Goal: Transaction & Acquisition: Download file/media

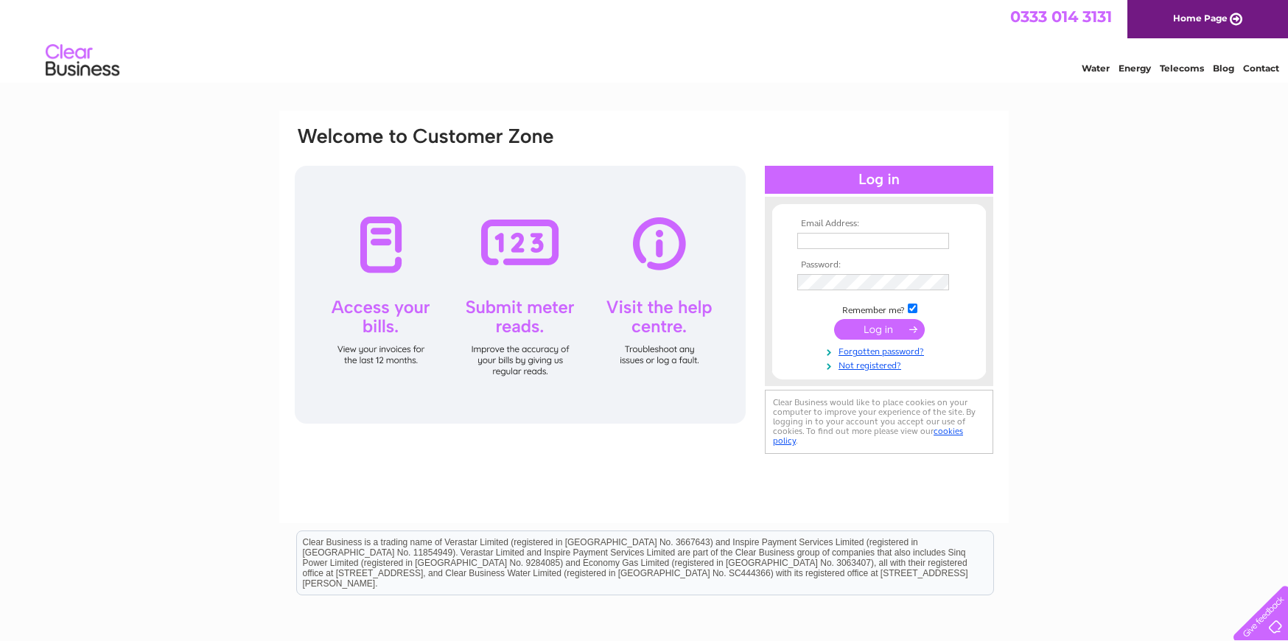
type input "margaret@standardrealestateltd.com"
click at [862, 328] on input "submit" at bounding box center [879, 329] width 91 height 21
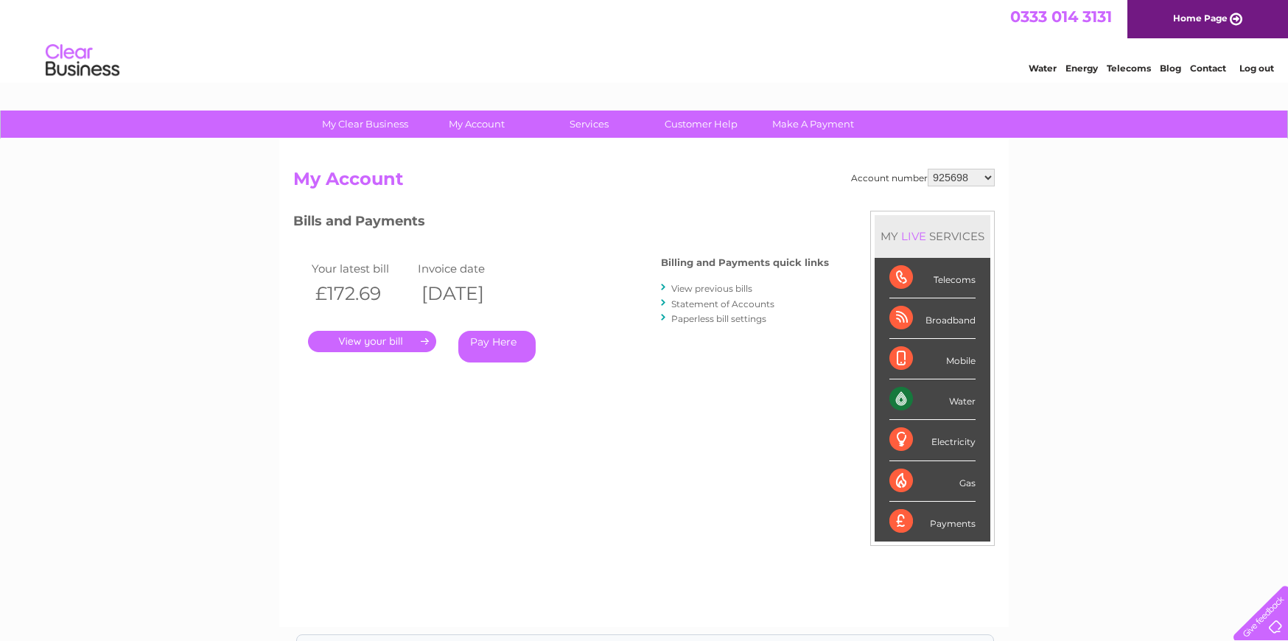
click at [956, 182] on select "925698 934462 934831 938572 941363 942374 952730 966731 966770 967205 971927 97…" at bounding box center [961, 178] width 67 height 18
select select "30267443"
click at [928, 169] on select "925698 934462 934831 938572 941363 942374 952730 966731 966770 967205 971927 97…" at bounding box center [961, 178] width 67 height 18
click at [710, 304] on link "Statement of Accounts" at bounding box center [722, 303] width 103 height 11
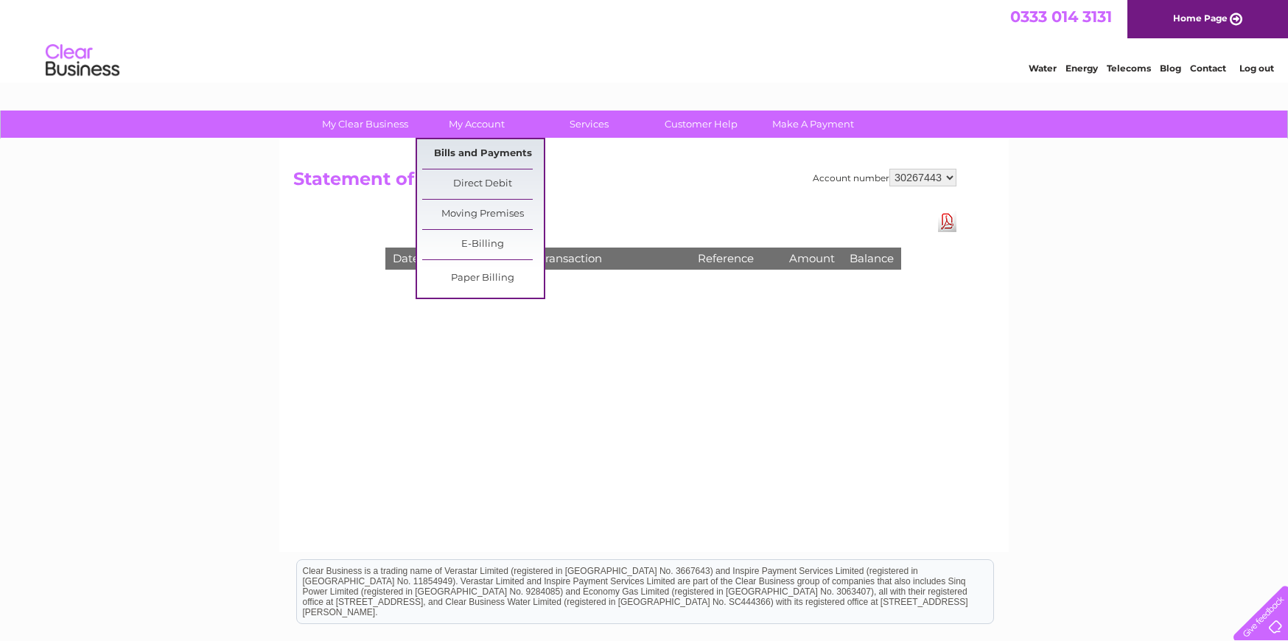
click at [483, 150] on link "Bills and Payments" at bounding box center [483, 153] width 122 height 29
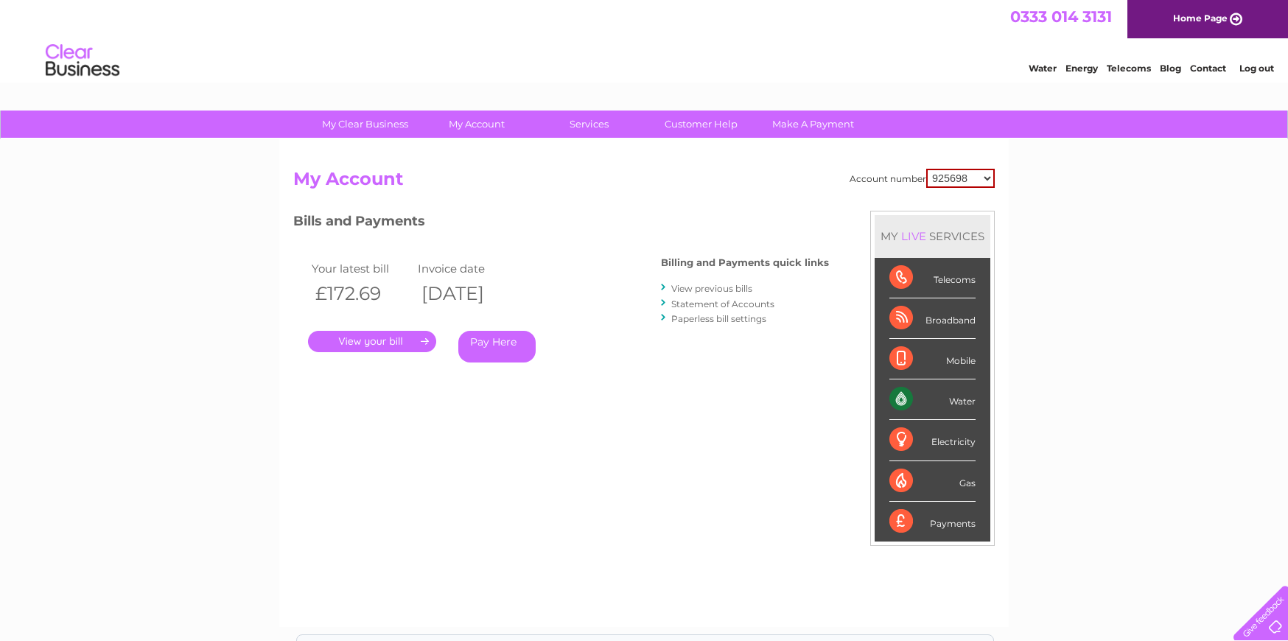
drag, startPoint x: 939, startPoint y: 176, endPoint x: 971, endPoint y: 186, distance: 34.0
click at [939, 176] on select "925698 934462 934831 938572 941363 942374 952730 966731 966770 967205 971927 97…" at bounding box center [960, 178] width 69 height 19
select select "30267443"
click at [926, 169] on select "925698 934462 934831 938572 941363 942374 952730 966731 966770 967205 971927 97…" at bounding box center [960, 178] width 69 height 19
click at [727, 287] on link "View previous bills" at bounding box center [711, 288] width 81 height 11
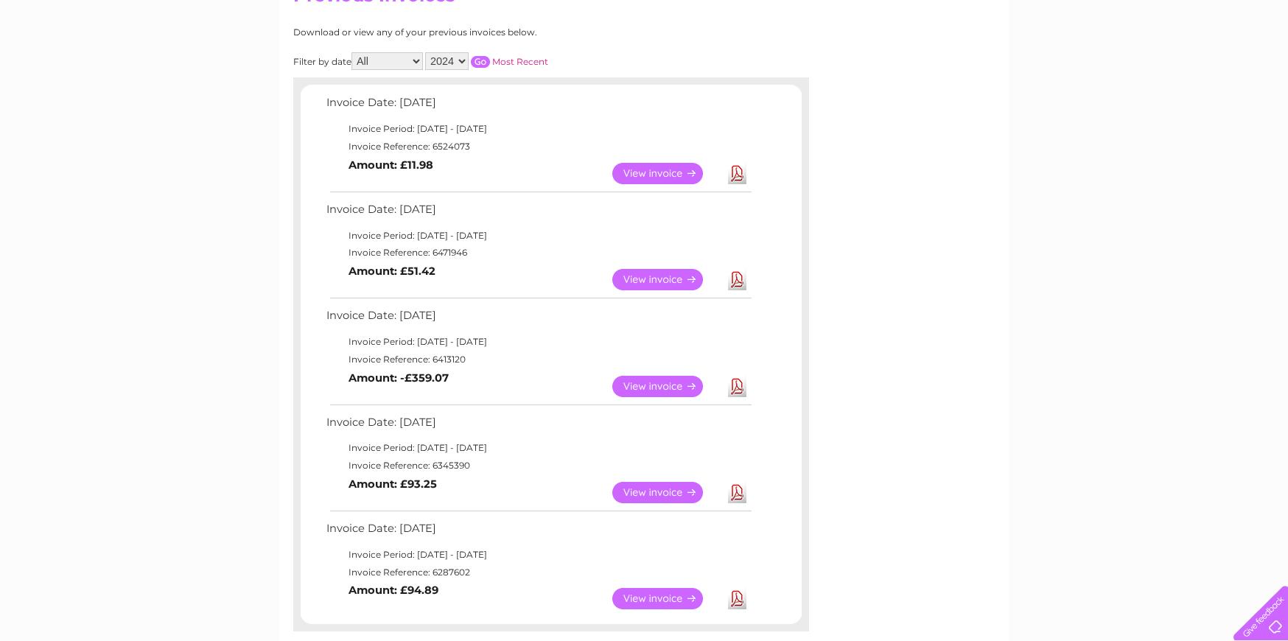
scroll to position [221, 0]
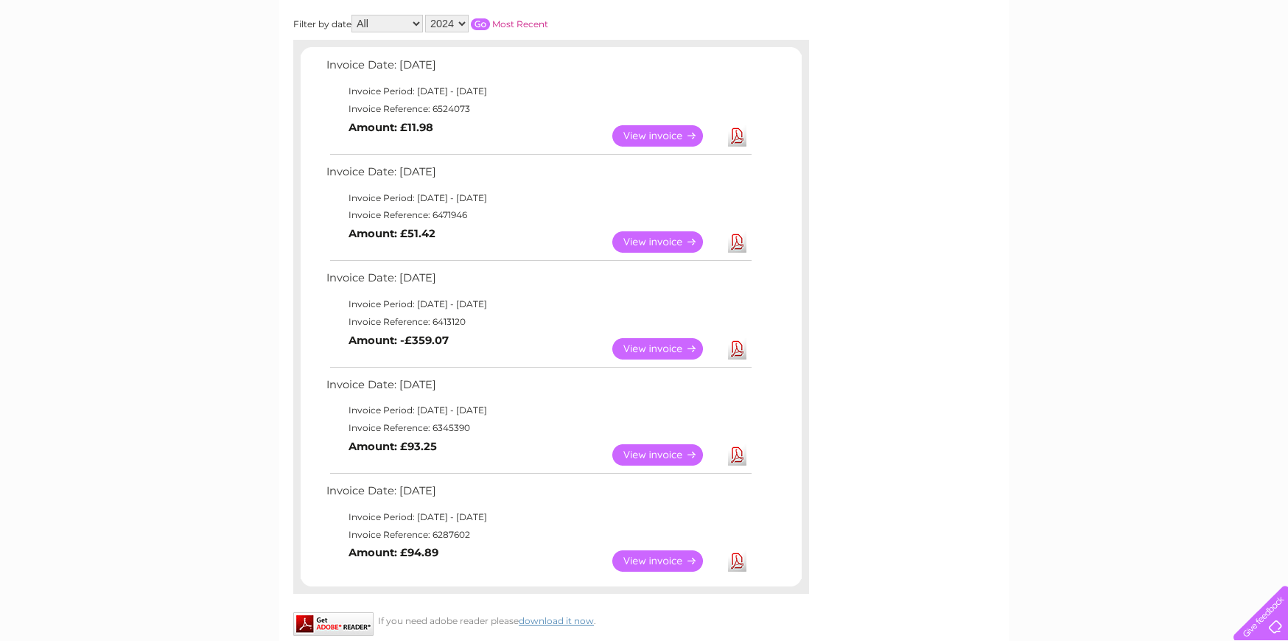
click at [737, 134] on link "Download" at bounding box center [737, 135] width 18 height 21
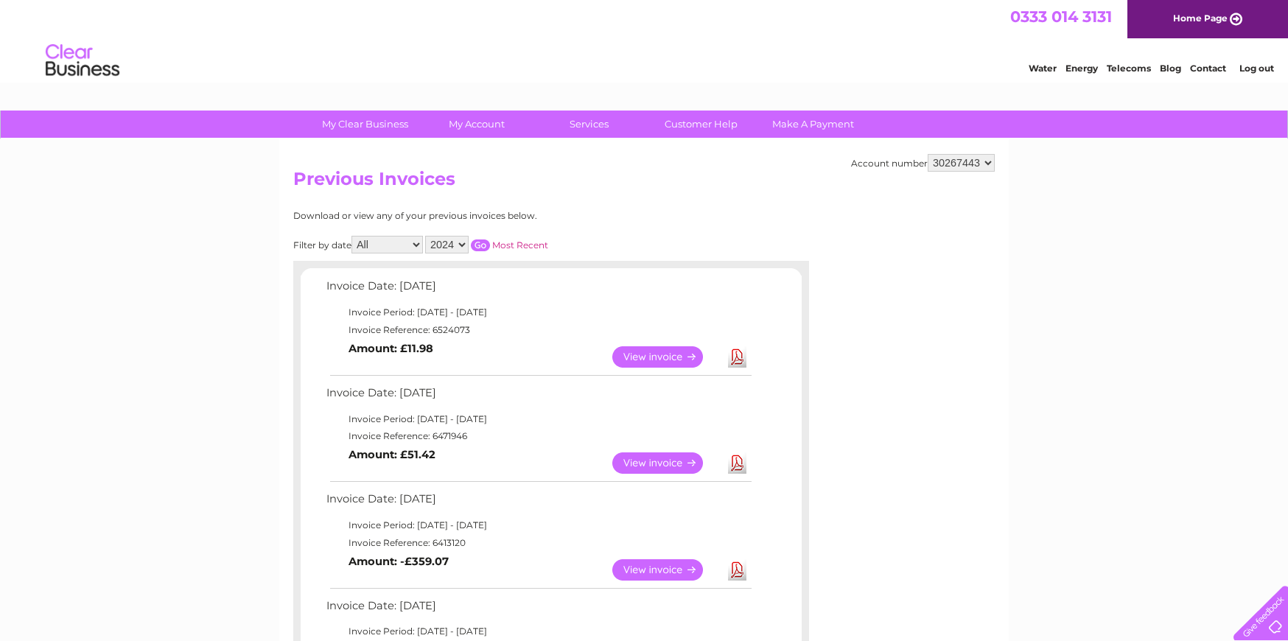
drag, startPoint x: 1263, startPoint y: 71, endPoint x: 1246, endPoint y: 74, distance: 17.1
click at [1263, 71] on link "Log out" at bounding box center [1257, 68] width 35 height 11
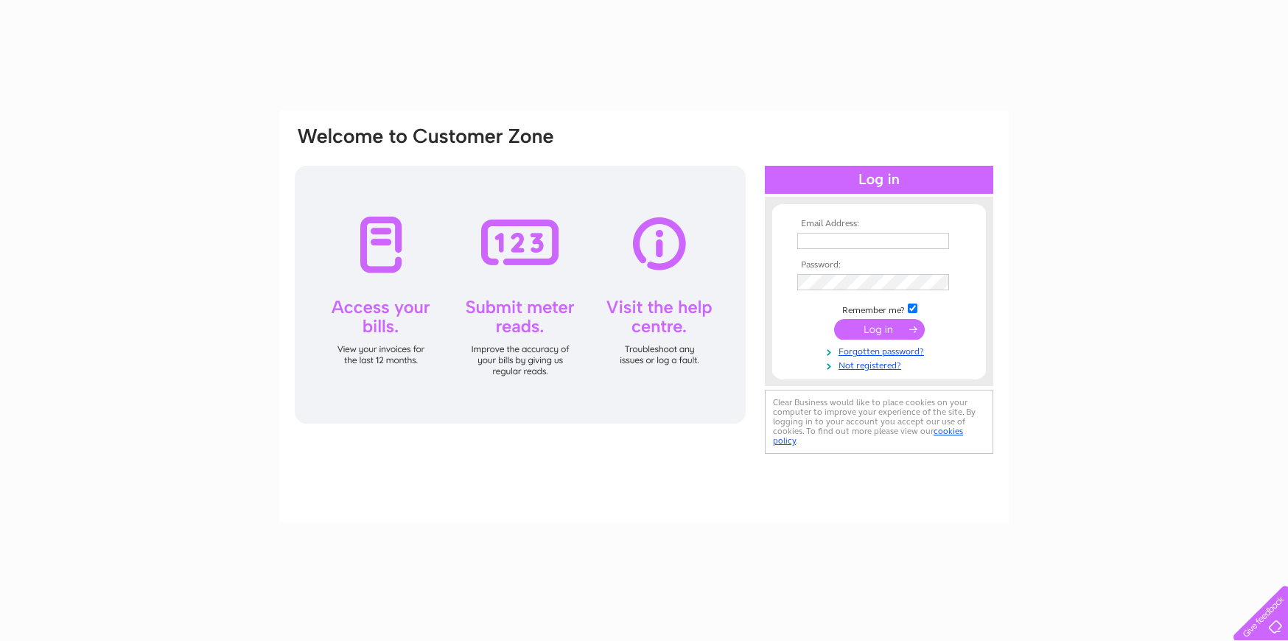
type input "margaret@standardrealestateltd.com"
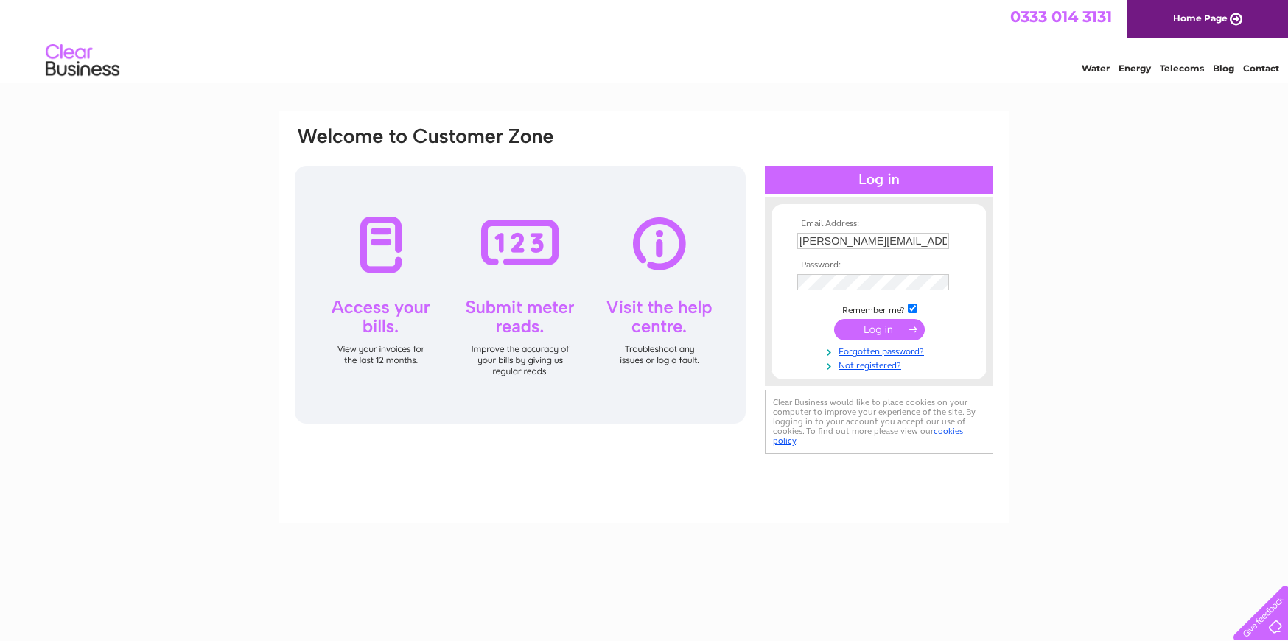
drag, startPoint x: 0, startPoint y: 0, endPoint x: 849, endPoint y: 331, distance: 911.2
click at [849, 331] on input "submit" at bounding box center [879, 329] width 91 height 21
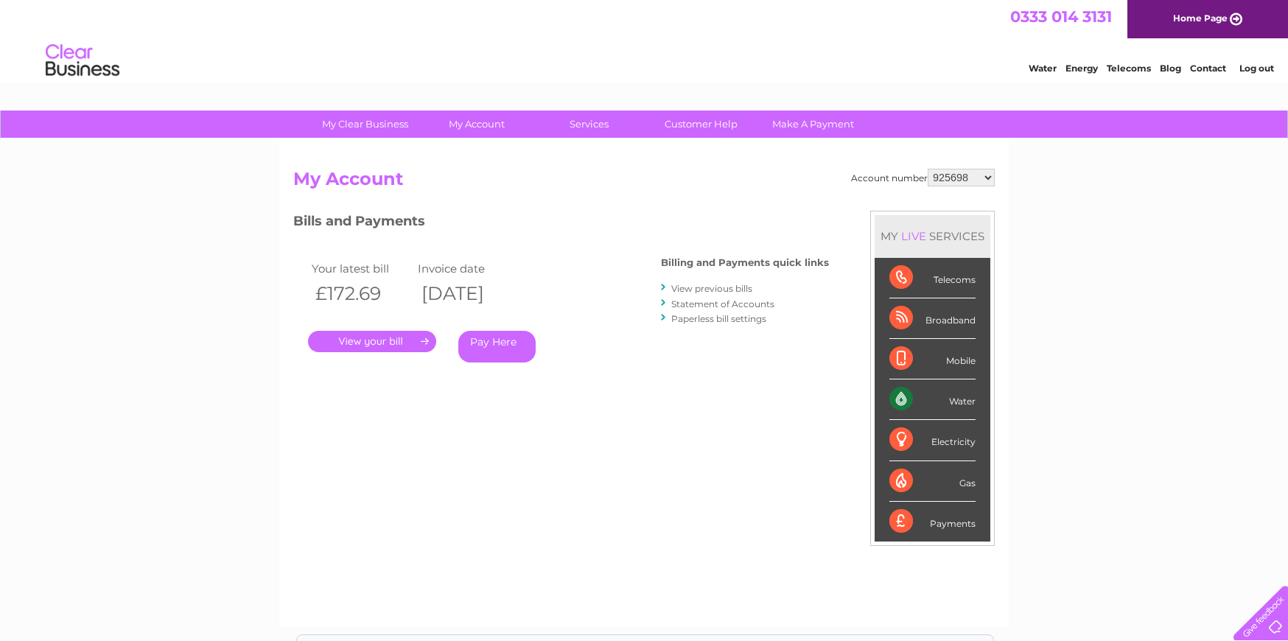
click at [956, 179] on select "925698 934462 934831 938572 941363 942374 952730 966731 966770 967205 971927 97…" at bounding box center [961, 178] width 67 height 18
click at [1248, 66] on link "Log out" at bounding box center [1257, 68] width 35 height 11
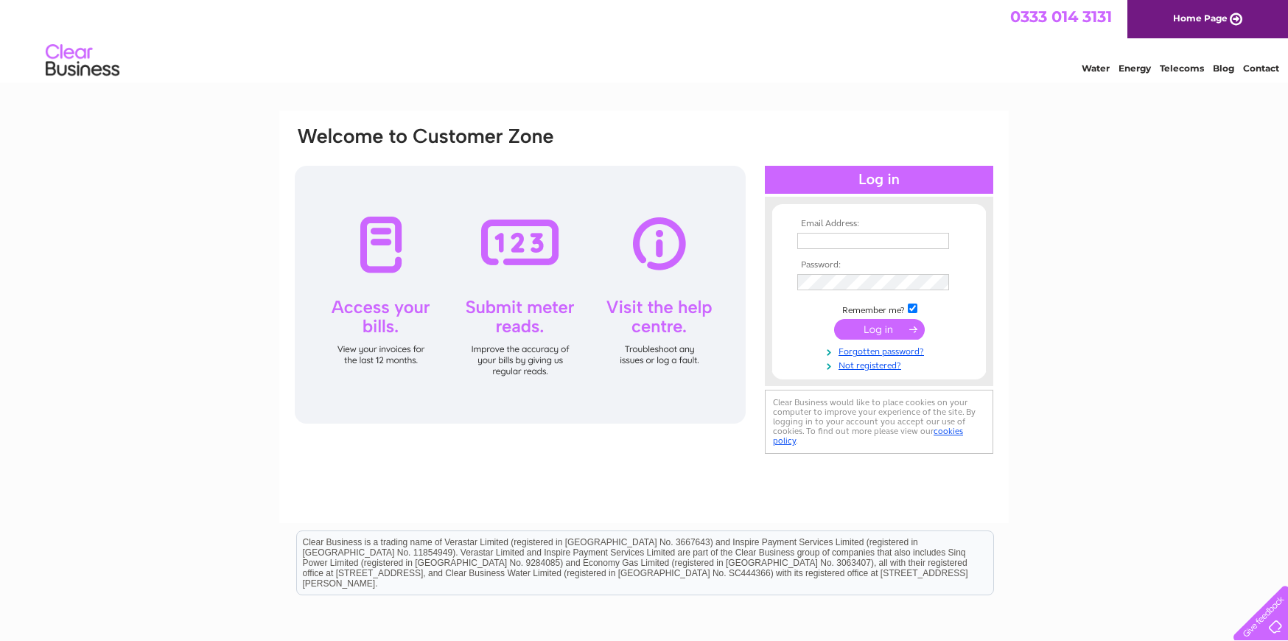
type input "margaret@standardrealestateltd.com"
click at [876, 329] on input "submit" at bounding box center [879, 329] width 91 height 21
click at [884, 329] on input "submit" at bounding box center [879, 329] width 91 height 21
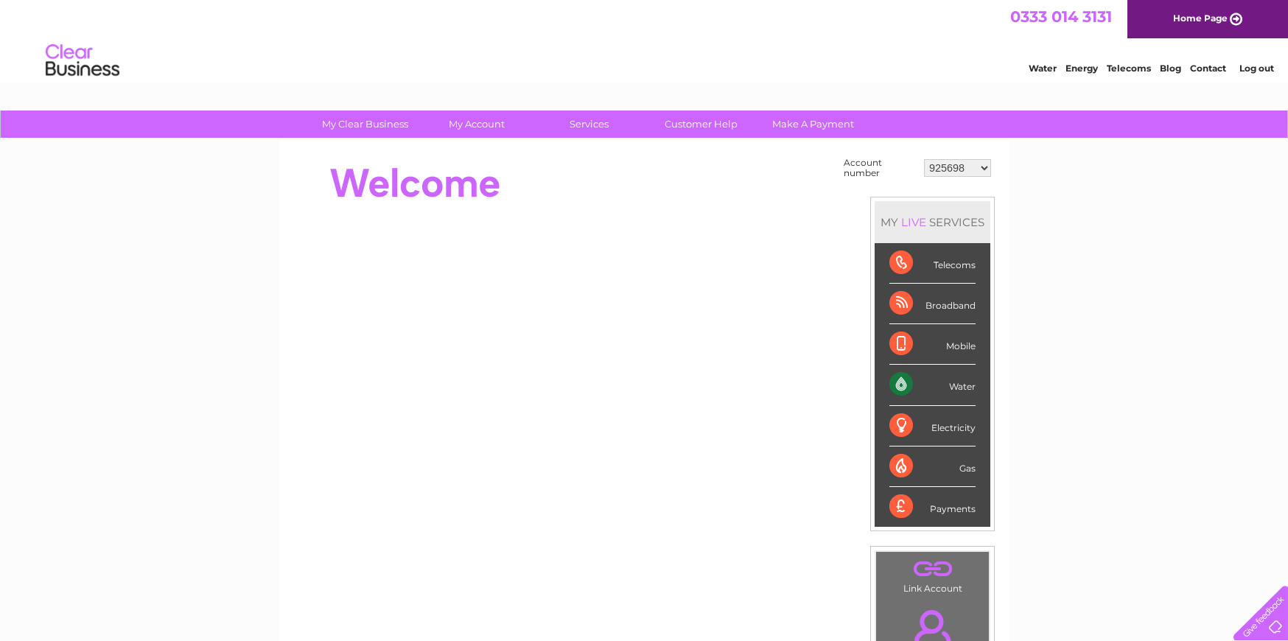
click at [936, 165] on select "925698 934462 934831 938572 941363 942374 952730 966731 966770 967205 971927 97…" at bounding box center [957, 168] width 67 height 18
select select "952730"
click at [924, 159] on select "925698 934462 934831 938572 941363 942374 952730 966731 966770 967205 971927 97…" at bounding box center [957, 168] width 67 height 18
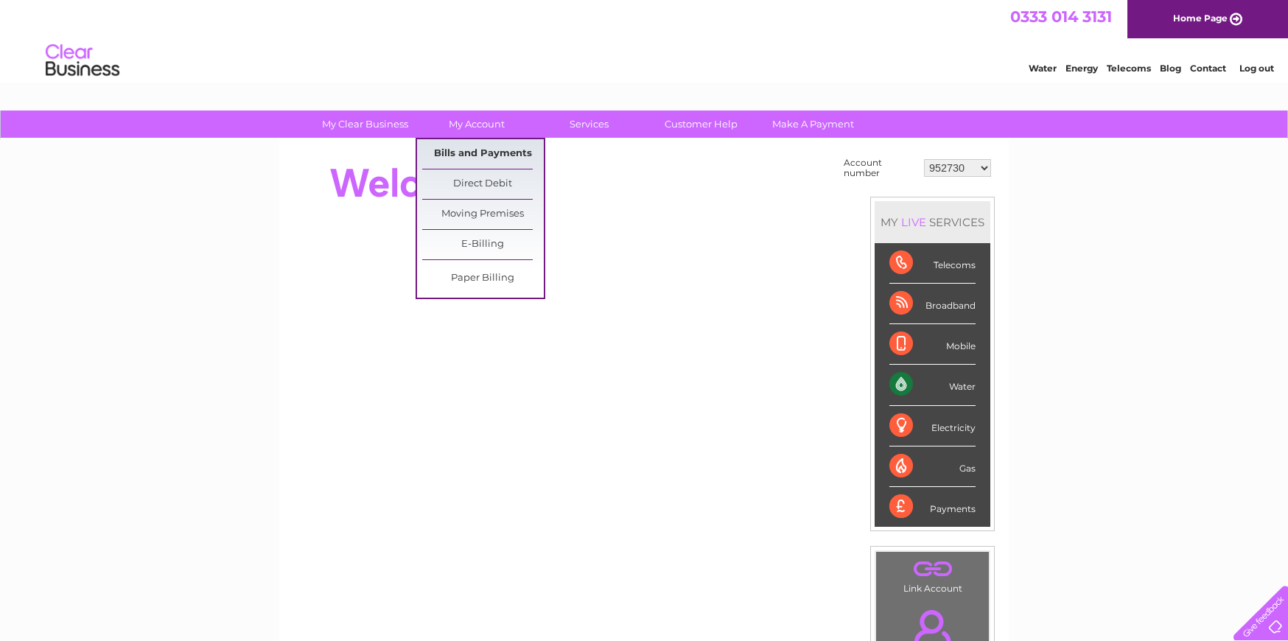
click at [475, 153] on link "Bills and Payments" at bounding box center [483, 153] width 122 height 29
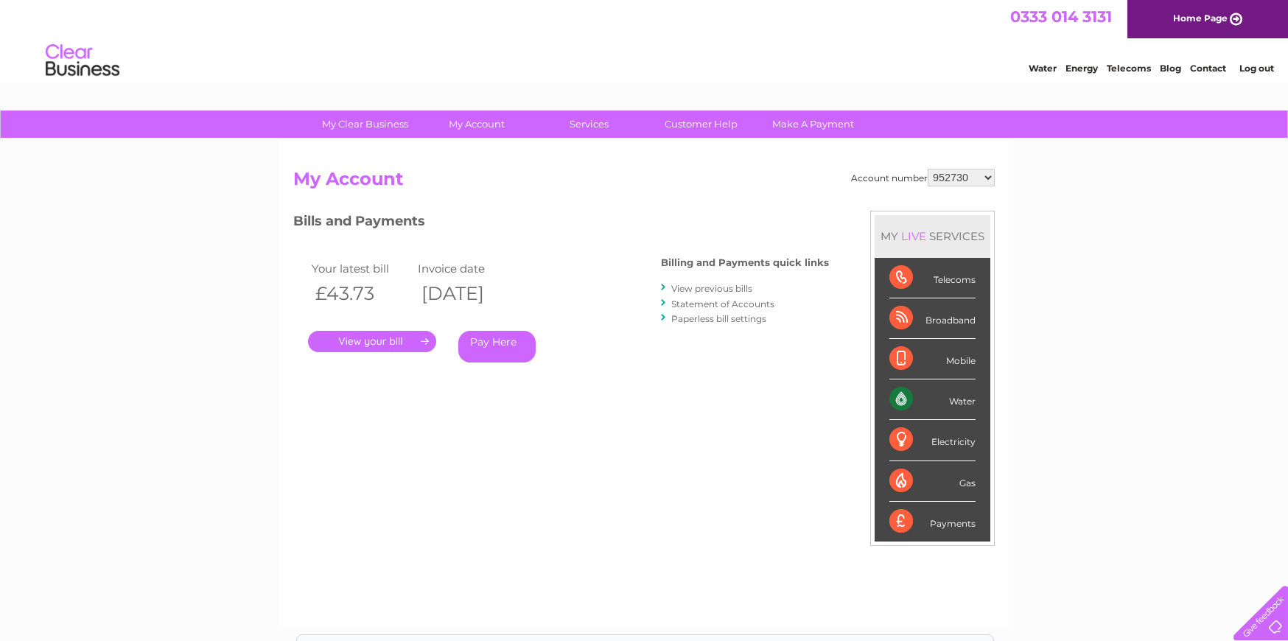
click at [688, 304] on link "Statement of Accounts" at bounding box center [722, 303] width 103 height 11
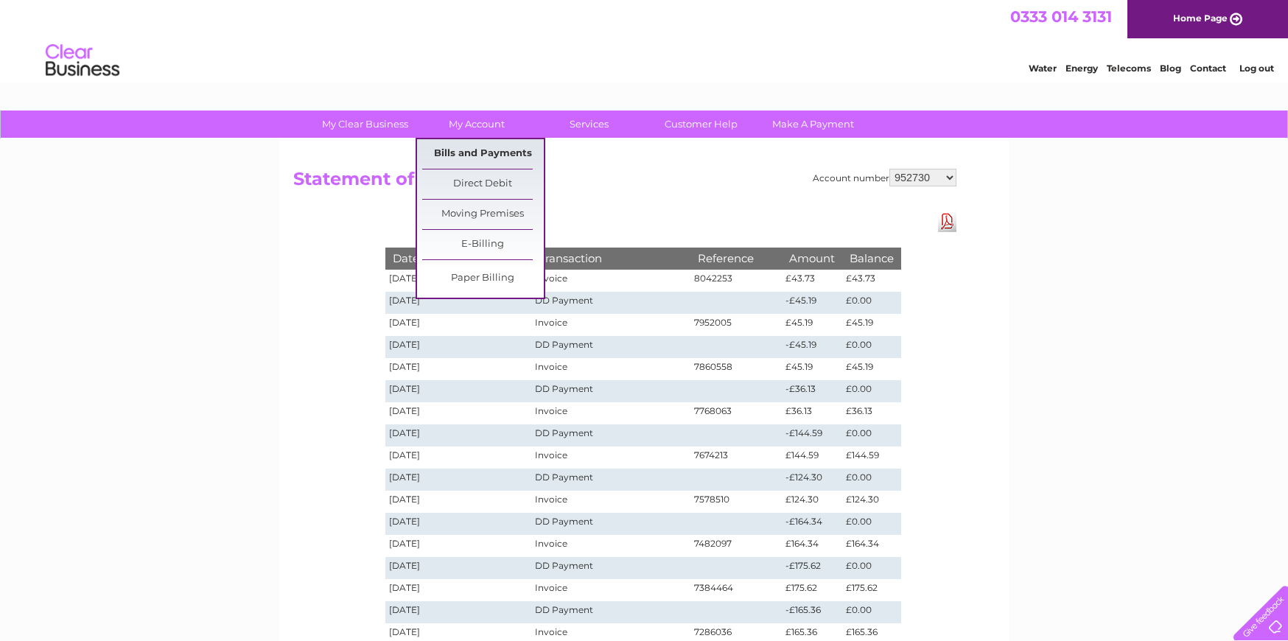
click at [481, 149] on link "Bills and Payments" at bounding box center [483, 153] width 122 height 29
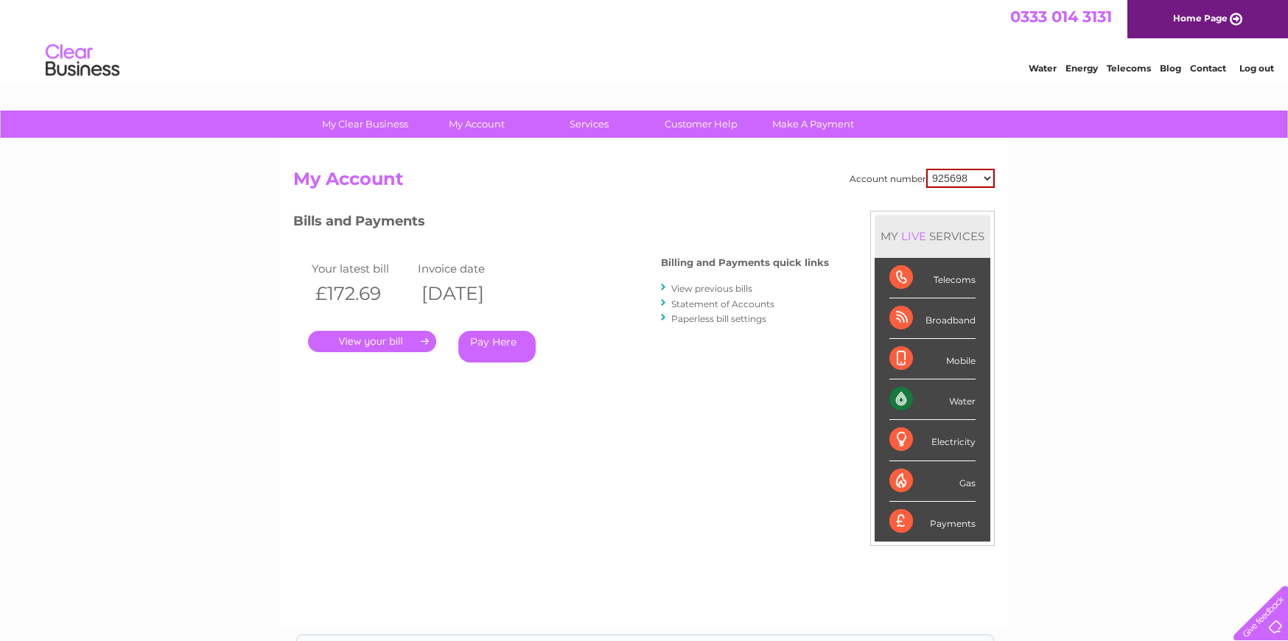
click at [976, 176] on select "925698 934462 934831 938572 941363 942374 952730 966731 966770 967205 971927 97…" at bounding box center [960, 178] width 69 height 19
select select "952730"
click at [926, 169] on select "925698 934462 934831 938572 941363 942374 952730 966731 966770 967205 971927 97…" at bounding box center [960, 178] width 69 height 19
click at [360, 335] on link "." at bounding box center [372, 341] width 128 height 21
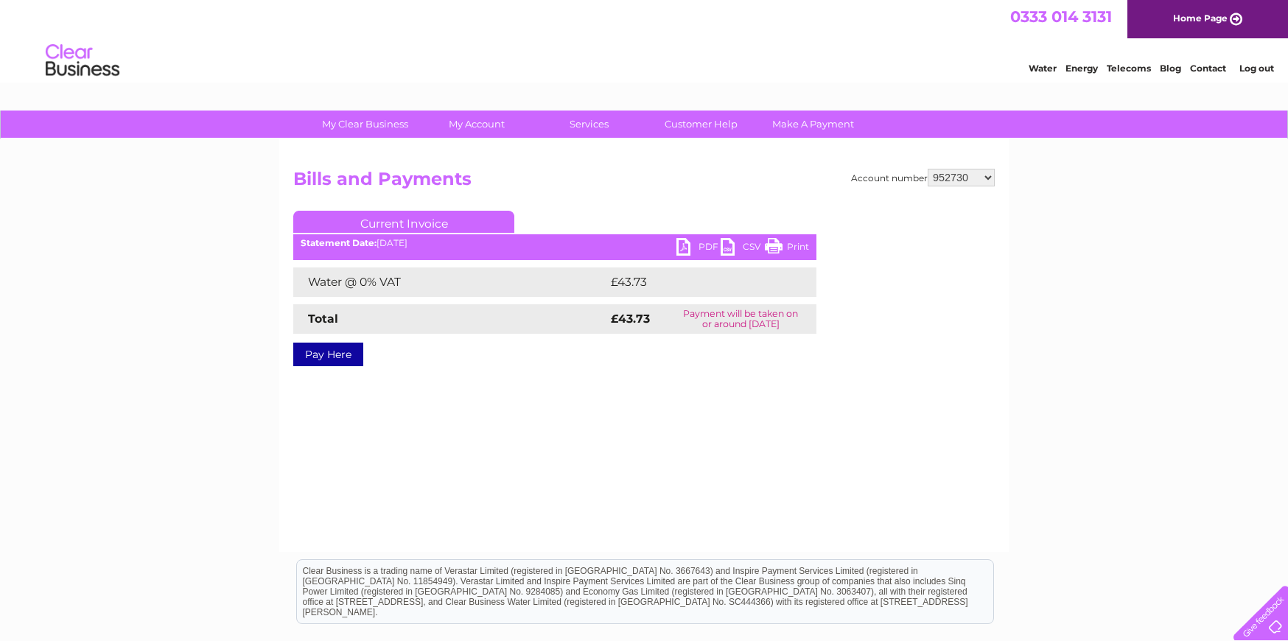
click at [682, 249] on link "PDF" at bounding box center [699, 248] width 44 height 21
